Goal: Task Accomplishment & Management: Use online tool/utility

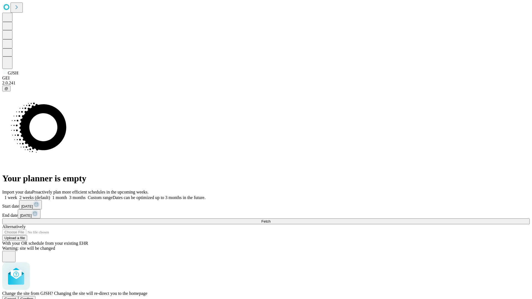
click at [34, 297] on span "Confirm" at bounding box center [27, 299] width 13 height 4
click at [67, 195] on label "1 month" at bounding box center [58, 197] width 17 height 5
click at [270, 219] on span "Fetch" at bounding box center [265, 221] width 9 height 4
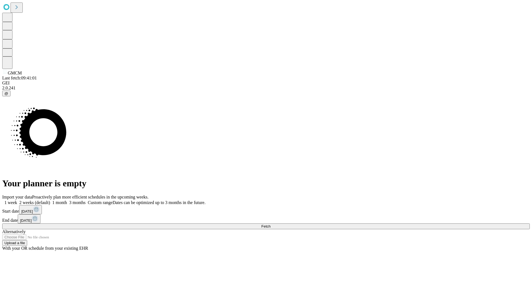
click at [67, 200] on label "1 month" at bounding box center [58, 202] width 17 height 5
click at [270, 224] on span "Fetch" at bounding box center [265, 226] width 9 height 4
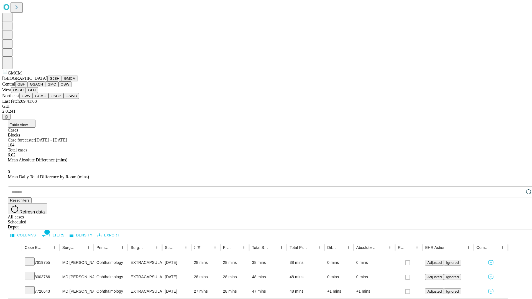
click at [28, 87] on button "GBH" at bounding box center [21, 84] width 12 height 6
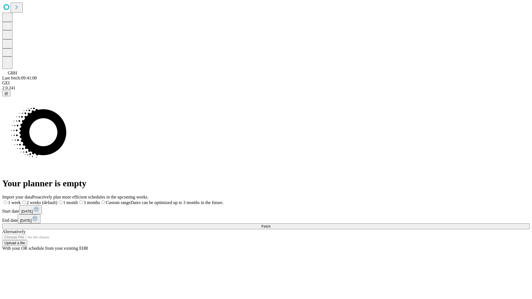
click at [78, 200] on label "1 month" at bounding box center [67, 202] width 21 height 5
click at [270, 224] on span "Fetch" at bounding box center [265, 226] width 9 height 4
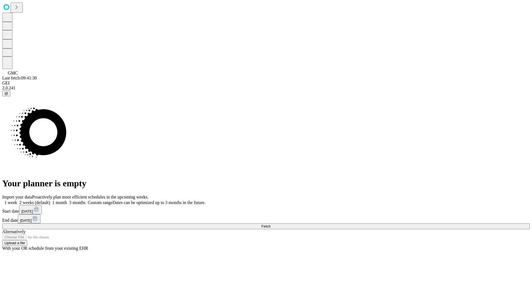
click at [67, 200] on label "1 month" at bounding box center [58, 202] width 17 height 5
click at [270, 224] on span "Fetch" at bounding box center [265, 226] width 9 height 4
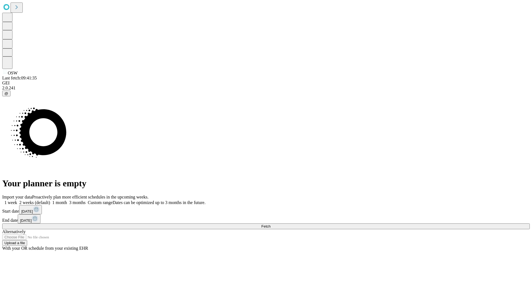
click at [270, 224] on span "Fetch" at bounding box center [265, 226] width 9 height 4
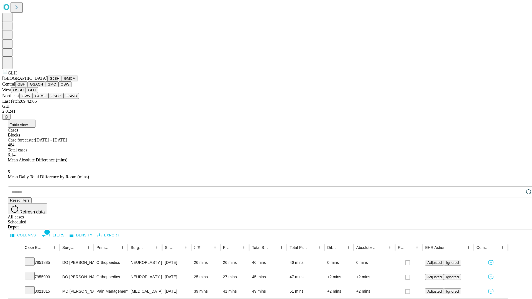
click at [33, 99] on button "GWV" at bounding box center [25, 96] width 13 height 6
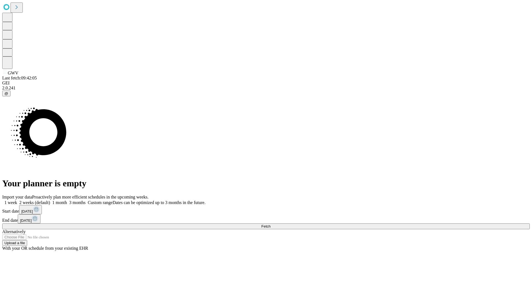
click at [67, 200] on label "1 month" at bounding box center [58, 202] width 17 height 5
click at [270, 224] on span "Fetch" at bounding box center [265, 226] width 9 height 4
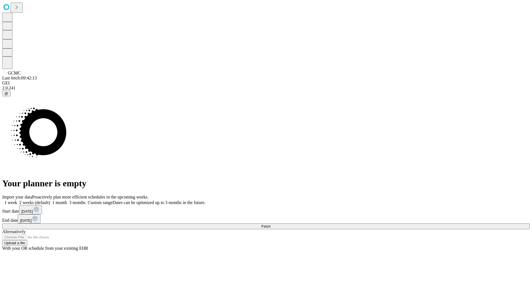
click at [67, 200] on label "1 month" at bounding box center [58, 202] width 17 height 5
click at [270, 224] on span "Fetch" at bounding box center [265, 226] width 9 height 4
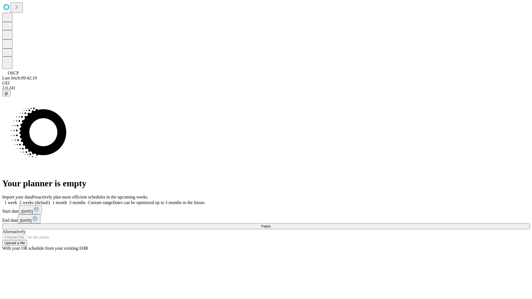
click at [67, 200] on label "1 month" at bounding box center [58, 202] width 17 height 5
click at [270, 224] on span "Fetch" at bounding box center [265, 226] width 9 height 4
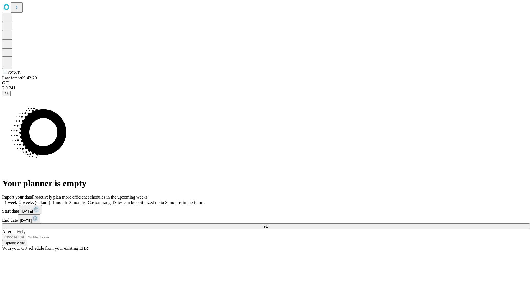
click at [270, 224] on span "Fetch" at bounding box center [265, 226] width 9 height 4
